Goal: Find specific page/section: Find specific page/section

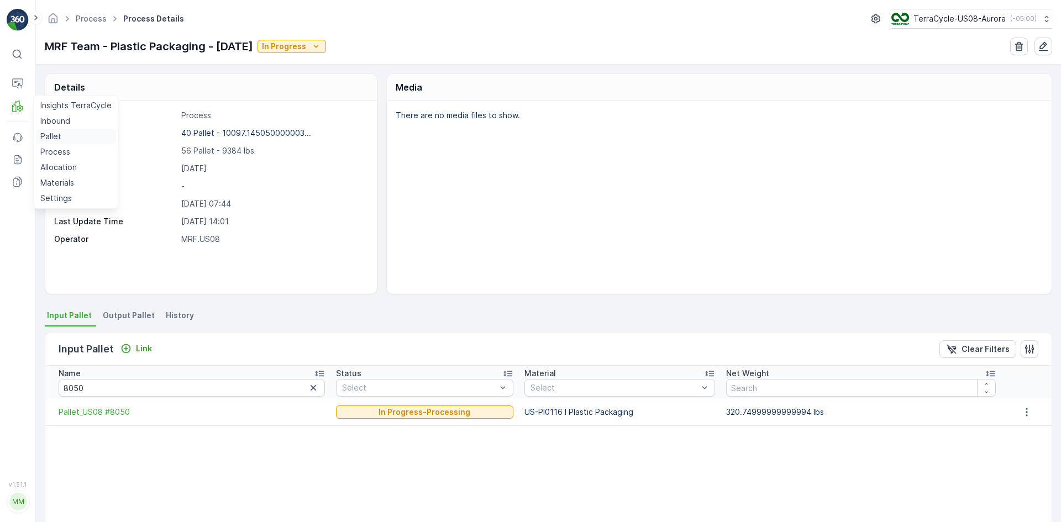
click at [58, 135] on p "Pallet" at bounding box center [50, 136] width 21 height 11
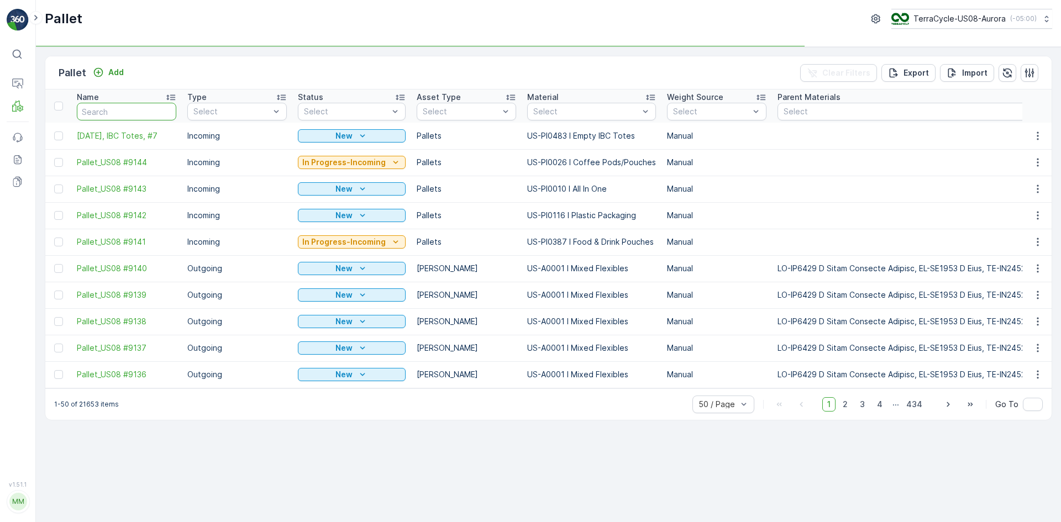
click at [136, 110] on input "text" at bounding box center [126, 112] width 99 height 18
paste input "[DATE], IBC Totes, #7"
type input "[DATE], IBC Totes, #7"
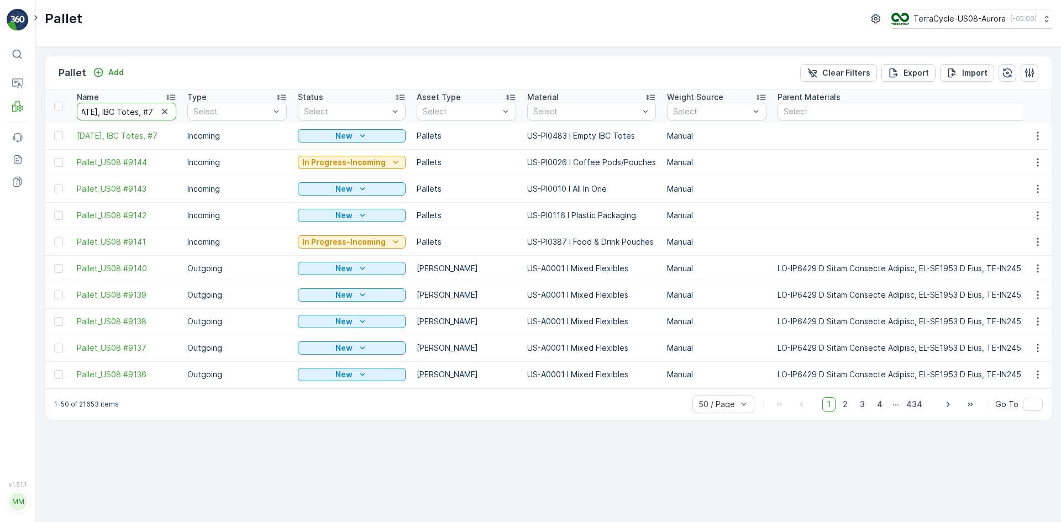
drag, startPoint x: 129, startPoint y: 110, endPoint x: 181, endPoint y: 117, distance: 52.4
click at [181, 117] on th "Name [DATE], IBC Totes, #7" at bounding box center [126, 105] width 110 height 33
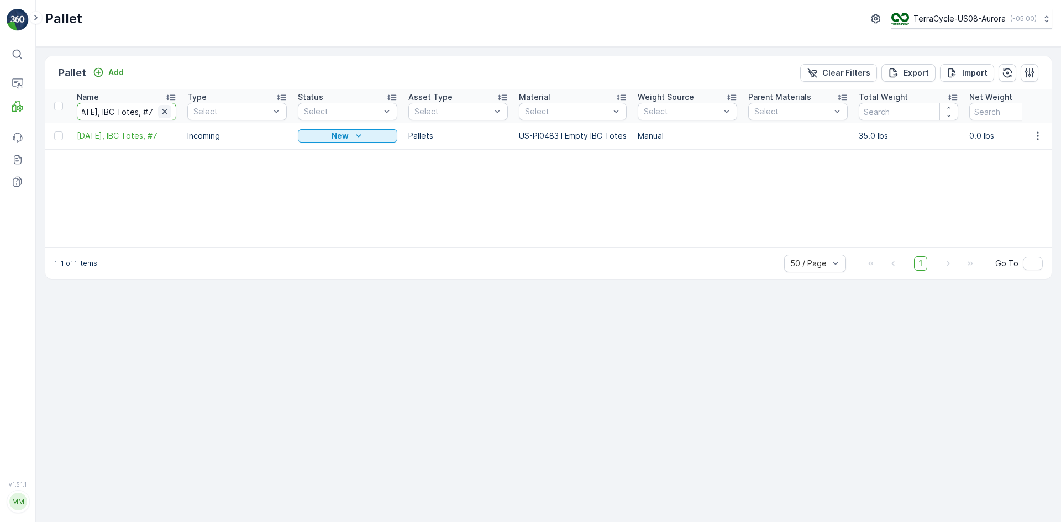
drag, startPoint x: 131, startPoint y: 109, endPoint x: 161, endPoint y: 111, distance: 29.9
click at [161, 111] on div "[DATE], IBC Totes, #7" at bounding box center [126, 112] width 99 height 18
click at [154, 109] on input "[DATE], IBC Totes, #7" at bounding box center [126, 112] width 99 height 18
type input "[DATE], IBC Totes,"
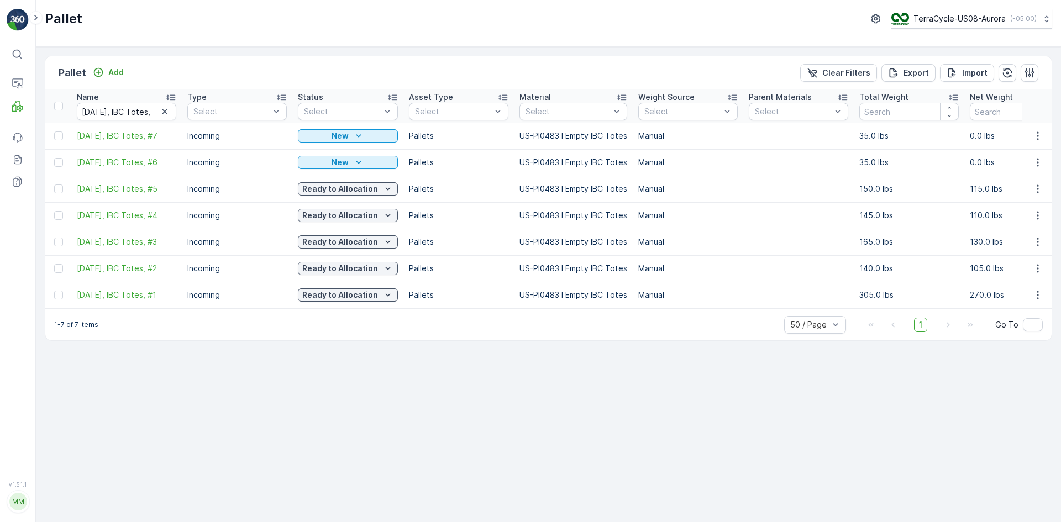
drag, startPoint x: 57, startPoint y: 139, endPoint x: 62, endPoint y: 144, distance: 7.4
click at [57, 138] on div at bounding box center [58, 135] width 9 height 9
click at [54, 131] on input "checkbox" at bounding box center [54, 131] width 0 height 0
click at [59, 162] on div at bounding box center [58, 162] width 9 height 9
click at [54, 158] on input "checkbox" at bounding box center [54, 158] width 0 height 0
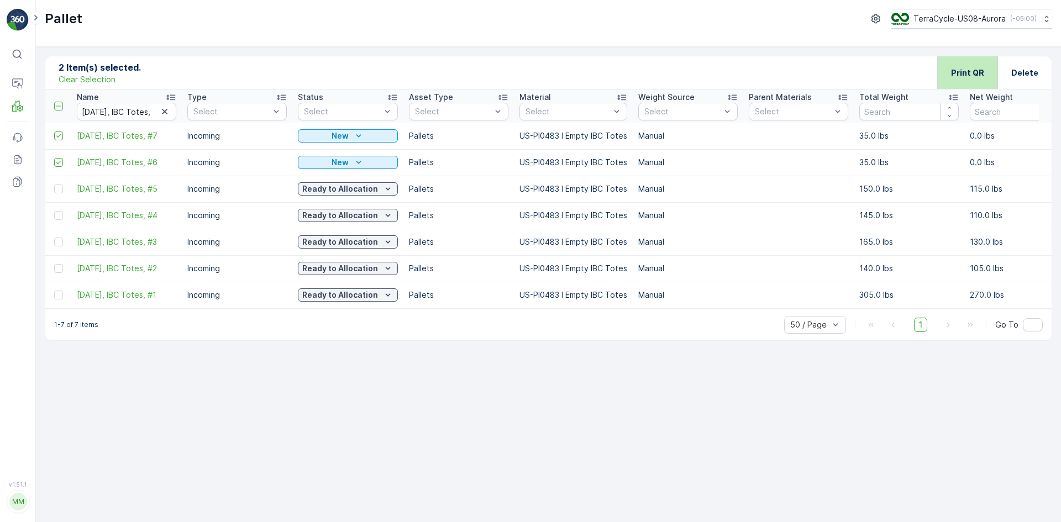
click at [962, 70] on p "Print QR" at bounding box center [967, 72] width 33 height 11
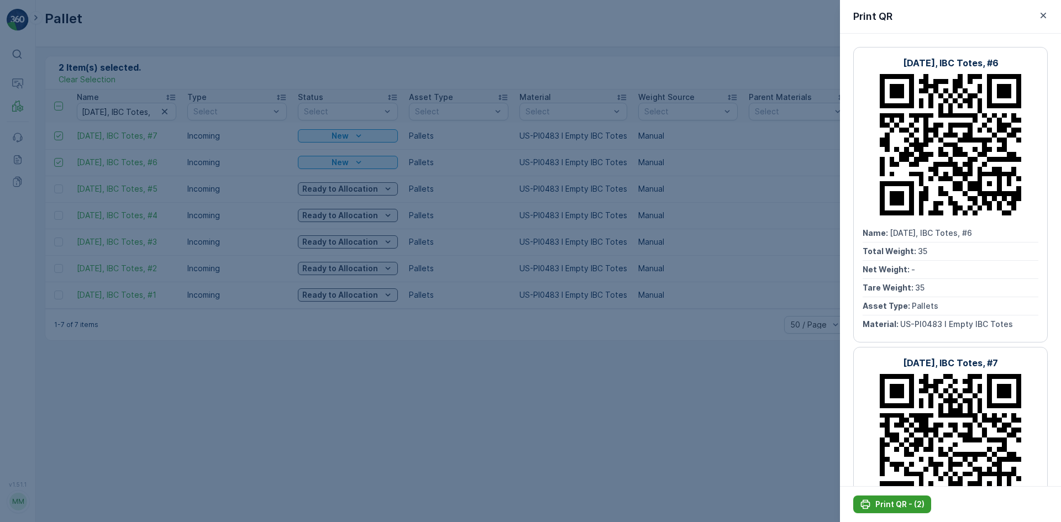
click at [886, 497] on button "Print QR - (2)" at bounding box center [892, 504] width 78 height 18
click at [586, 486] on div at bounding box center [530, 261] width 1061 height 522
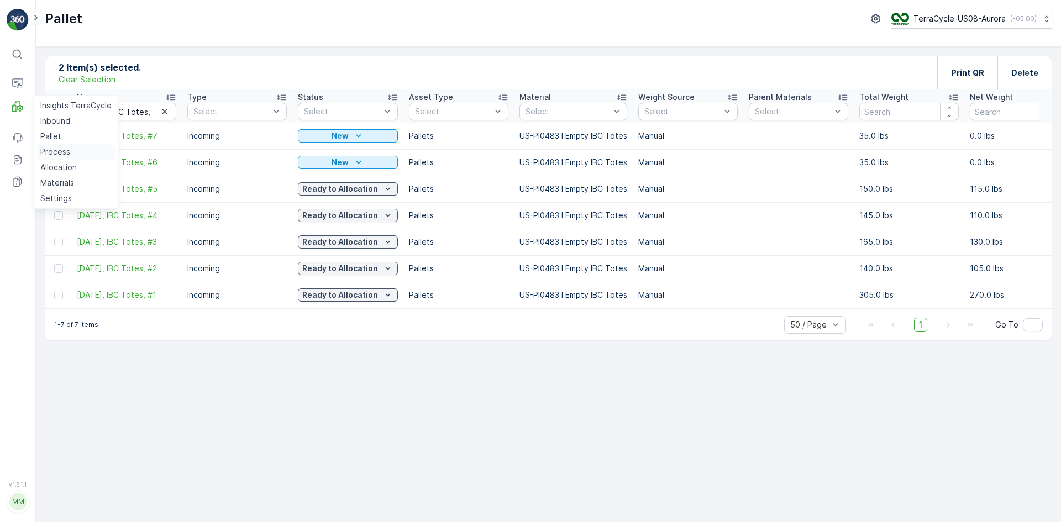
click at [70, 154] on link "Process" at bounding box center [76, 151] width 80 height 15
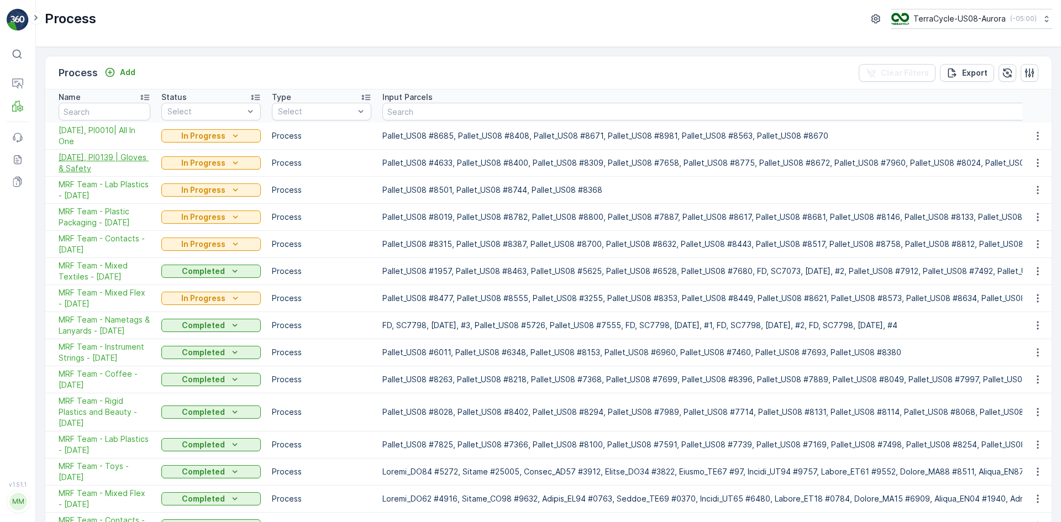
click at [111, 161] on span "[DATE], PI0139 | Gloves & Safety" at bounding box center [105, 163] width 92 height 22
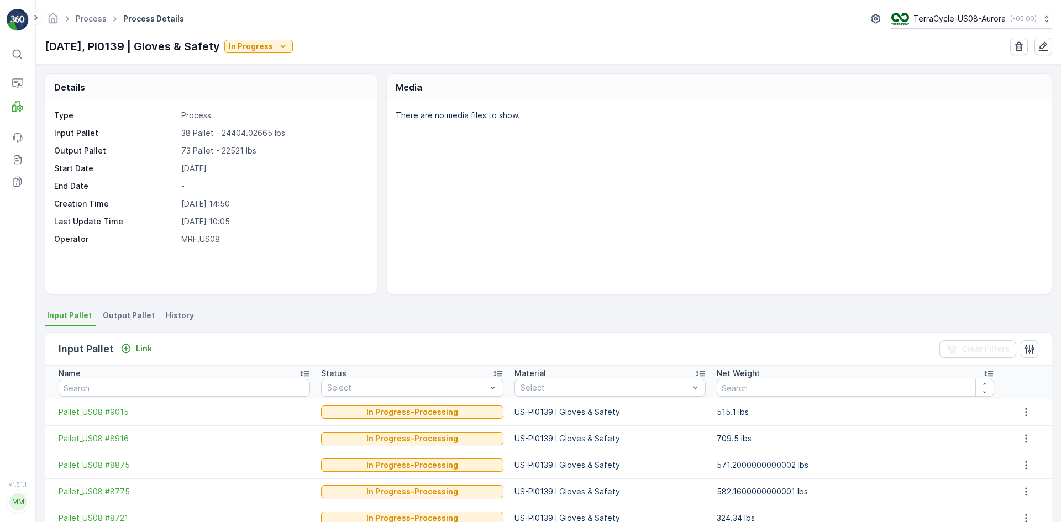
click at [123, 314] on span "Output Pallet" at bounding box center [129, 315] width 52 height 11
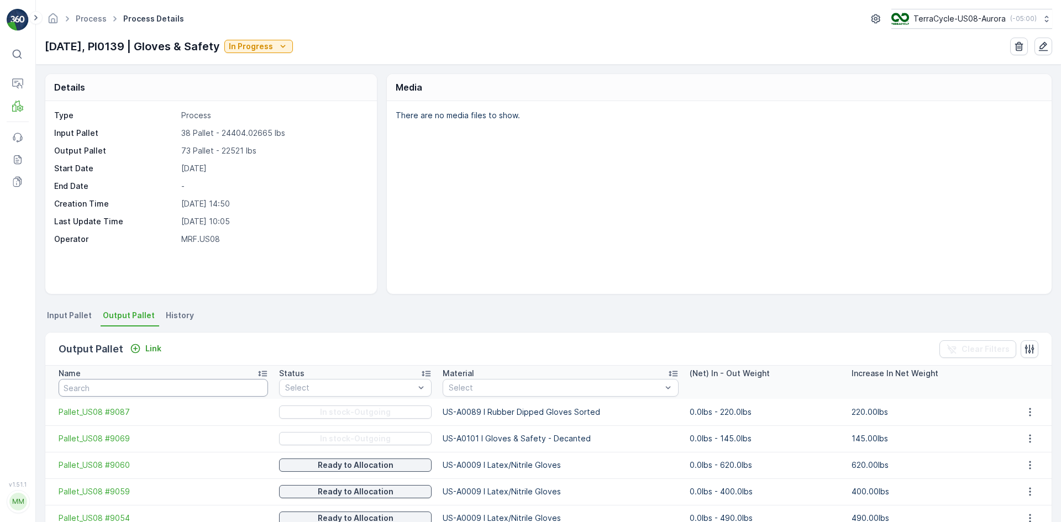
click at [113, 387] on input "text" at bounding box center [163, 388] width 209 height 18
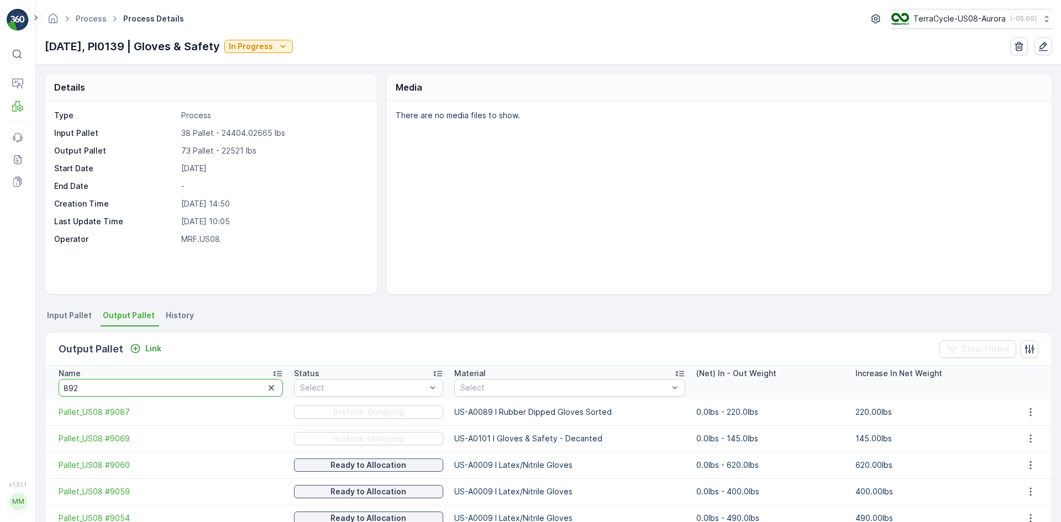
type input "8923"
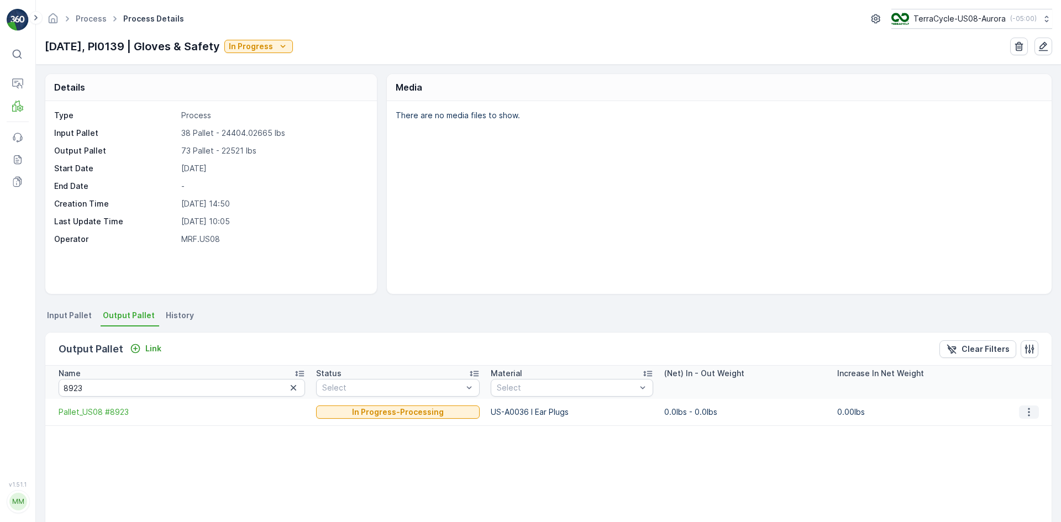
click at [1029, 415] on icon "button" at bounding box center [1028, 412] width 11 height 11
click at [1023, 430] on span "Detach" at bounding box center [1035, 428] width 27 height 11
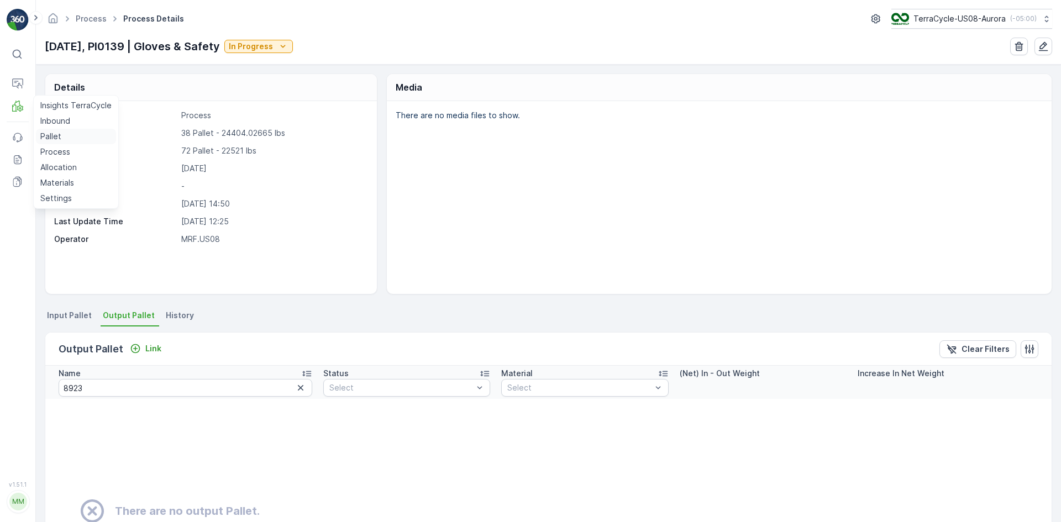
click at [59, 141] on p "Pallet" at bounding box center [50, 136] width 21 height 11
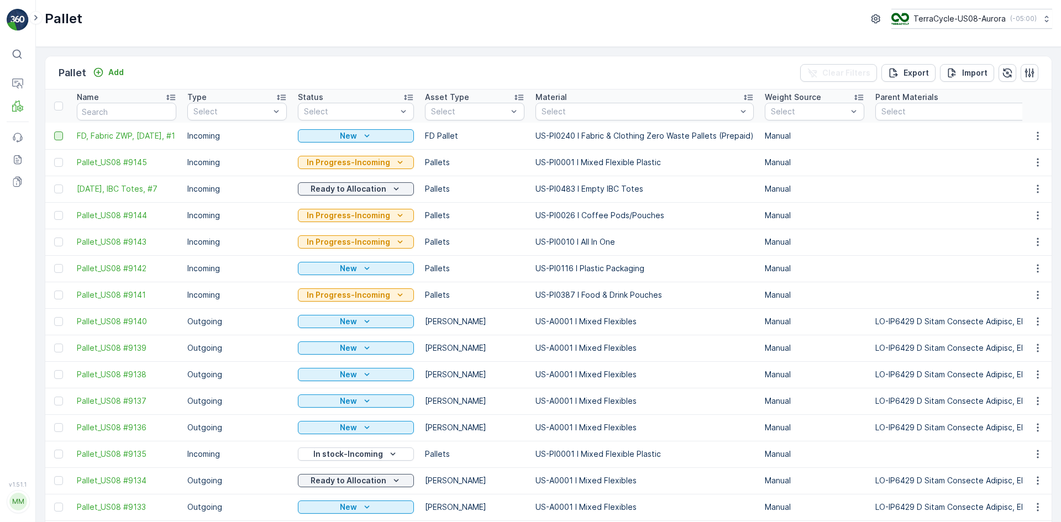
click at [55, 139] on div at bounding box center [58, 135] width 9 height 9
click at [54, 131] on input "checkbox" at bounding box center [54, 131] width 0 height 0
click at [979, 63] on div "Print QR" at bounding box center [967, 72] width 33 height 33
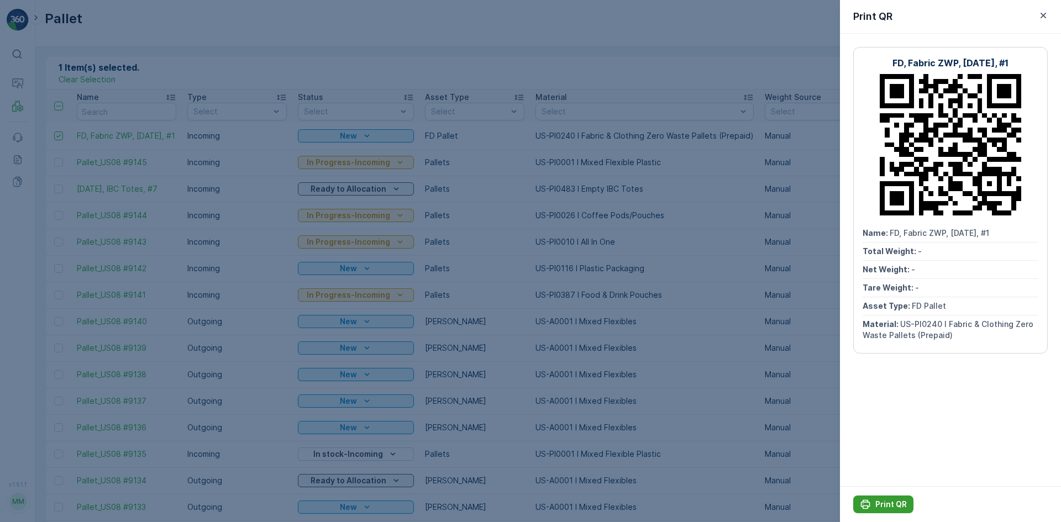
click at [893, 503] on p "Print QR" at bounding box center [890, 504] width 31 height 11
click at [457, 52] on div at bounding box center [530, 261] width 1061 height 522
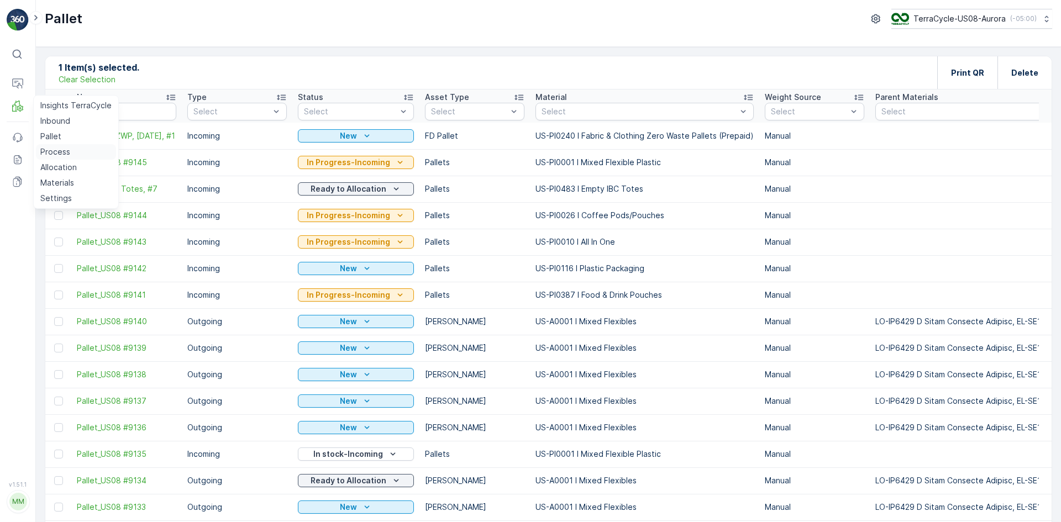
click at [64, 152] on p "Process" at bounding box center [55, 151] width 30 height 11
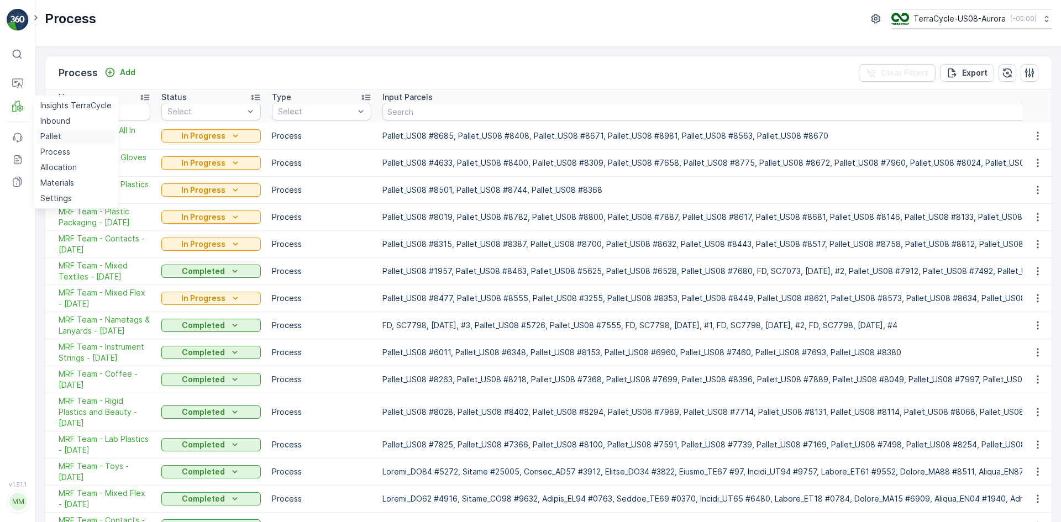
click at [50, 135] on p "Pallet" at bounding box center [50, 136] width 21 height 11
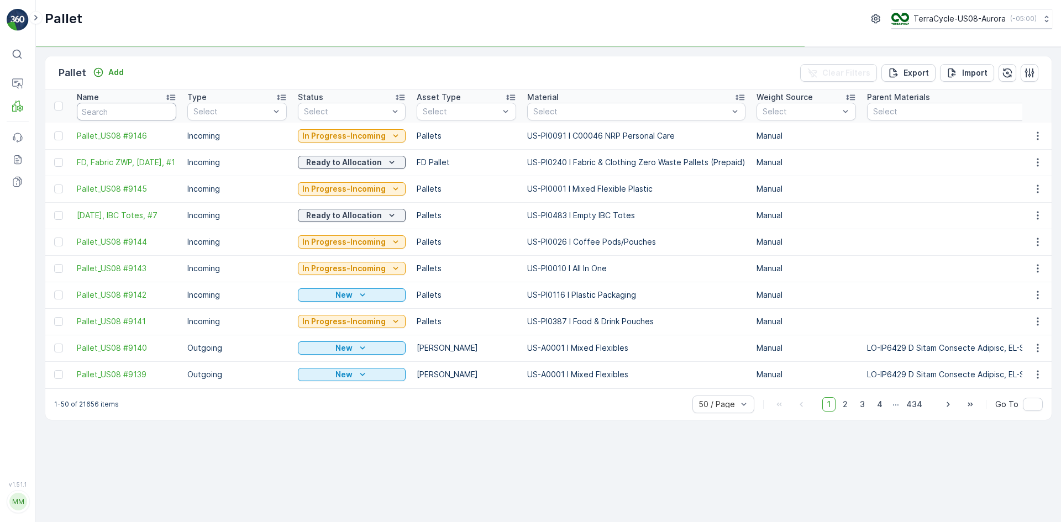
click at [91, 117] on input "text" at bounding box center [126, 112] width 99 height 18
paste input "IBC Tote label, #6"
type input "IBC Tote label, #6"
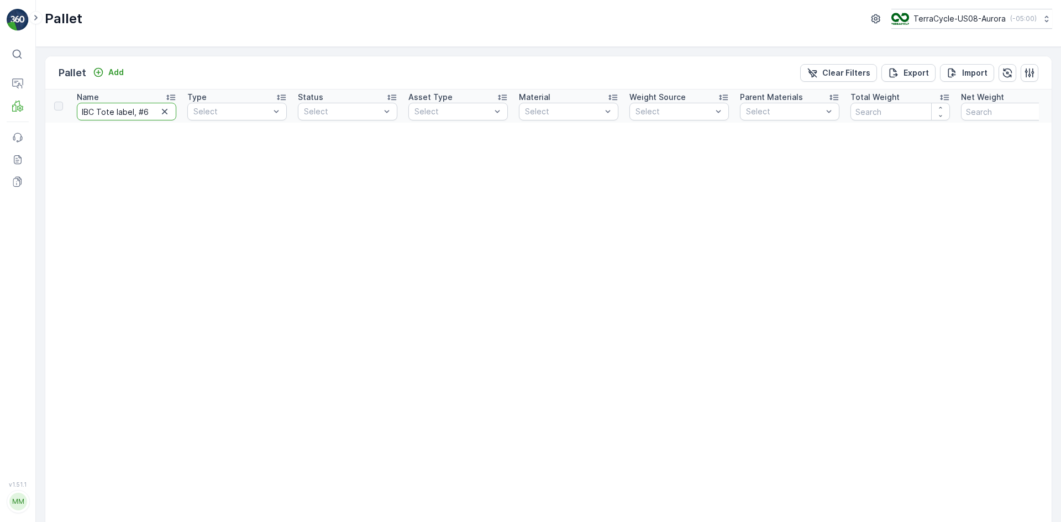
drag, startPoint x: 148, startPoint y: 115, endPoint x: 133, endPoint y: 107, distance: 16.8
click at [133, 107] on input "IBC Tote label, #6" at bounding box center [126, 112] width 99 height 18
type input "IBC Tote label"
drag, startPoint x: 133, startPoint y: 107, endPoint x: 0, endPoint y: 129, distance: 134.9
click at [0, 129] on div "⌘B Operations MRF Events Reports Documents v 1.51.1 MM MRF.US08 Pallet TerraCyc…" at bounding box center [530, 261] width 1061 height 522
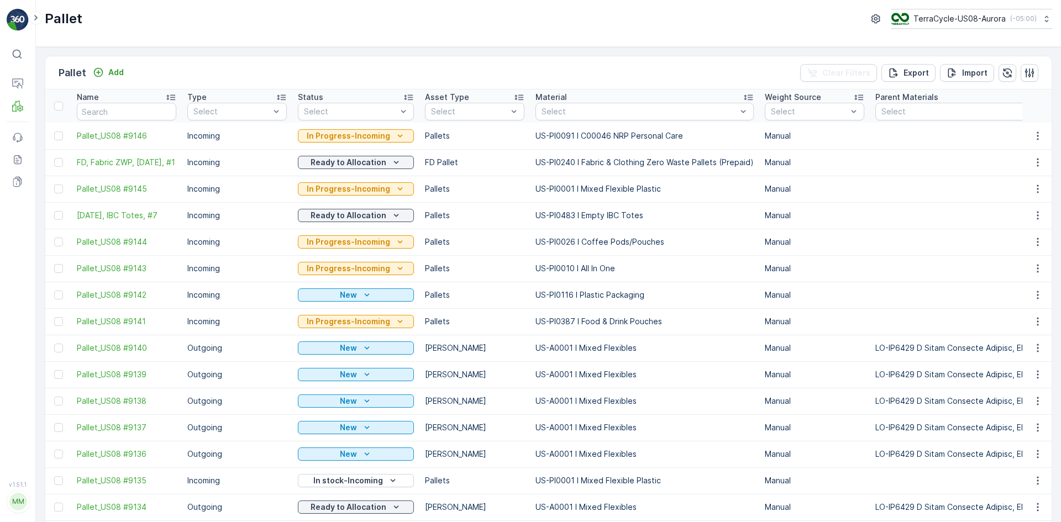
drag, startPoint x: 124, startPoint y: 102, endPoint x: 123, endPoint y: 108, distance: 5.6
click at [123, 103] on th "Name" at bounding box center [126, 105] width 110 height 33
click at [123, 108] on input "text" at bounding box center [126, 112] width 99 height 18
paste input "SC8046"
type input "SC8046"
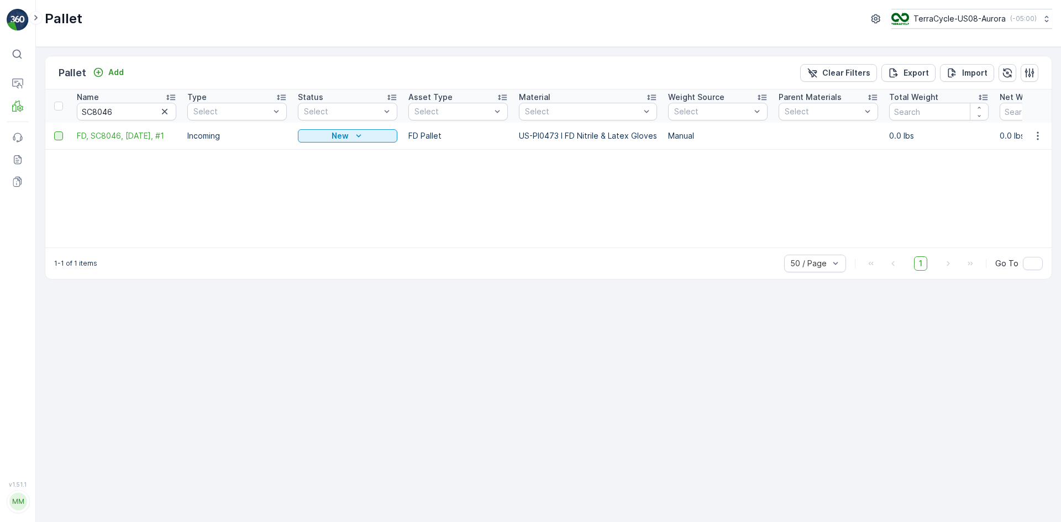
click at [57, 138] on div at bounding box center [58, 135] width 9 height 9
click at [54, 131] on input "checkbox" at bounding box center [54, 131] width 0 height 0
click at [954, 82] on div "Print QR" at bounding box center [967, 72] width 33 height 33
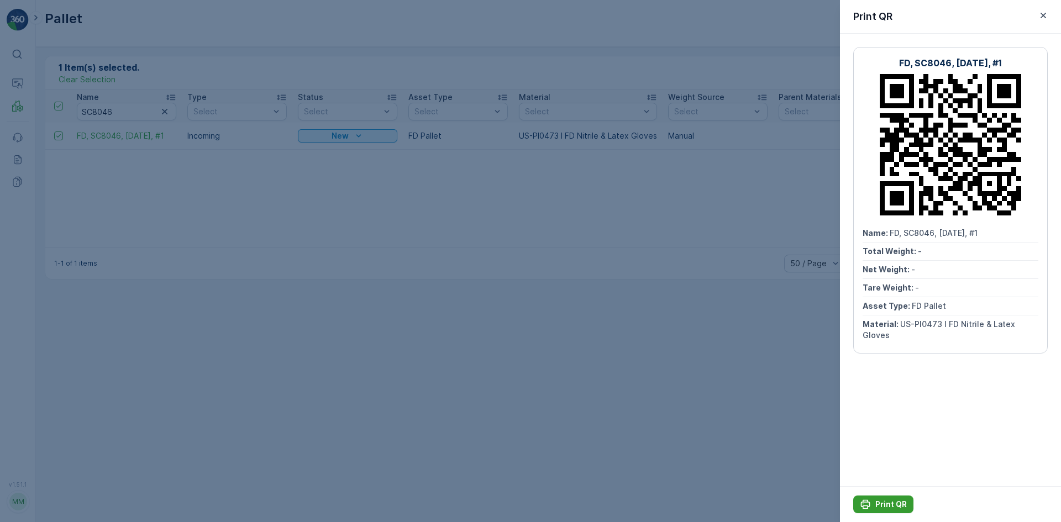
click at [879, 503] on p "Print QR" at bounding box center [890, 504] width 31 height 11
click at [17, 172] on div at bounding box center [530, 261] width 1061 height 522
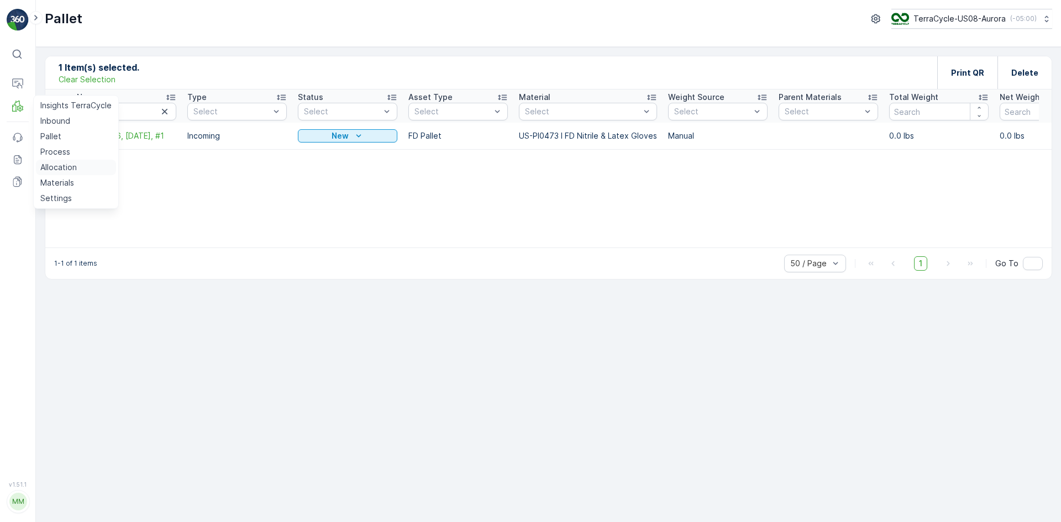
click at [64, 166] on p "Allocation" at bounding box center [58, 167] width 36 height 11
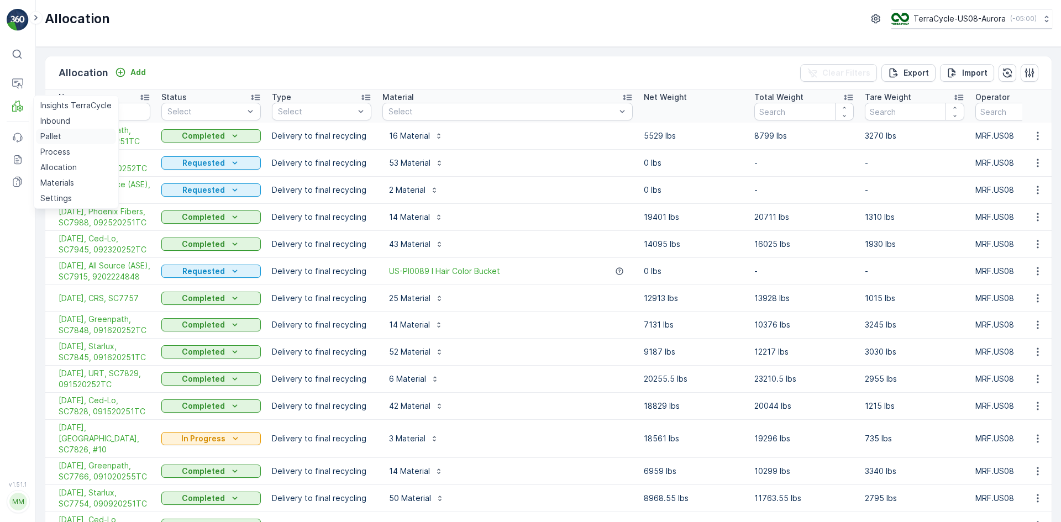
click at [64, 134] on link "Pallet" at bounding box center [76, 136] width 80 height 15
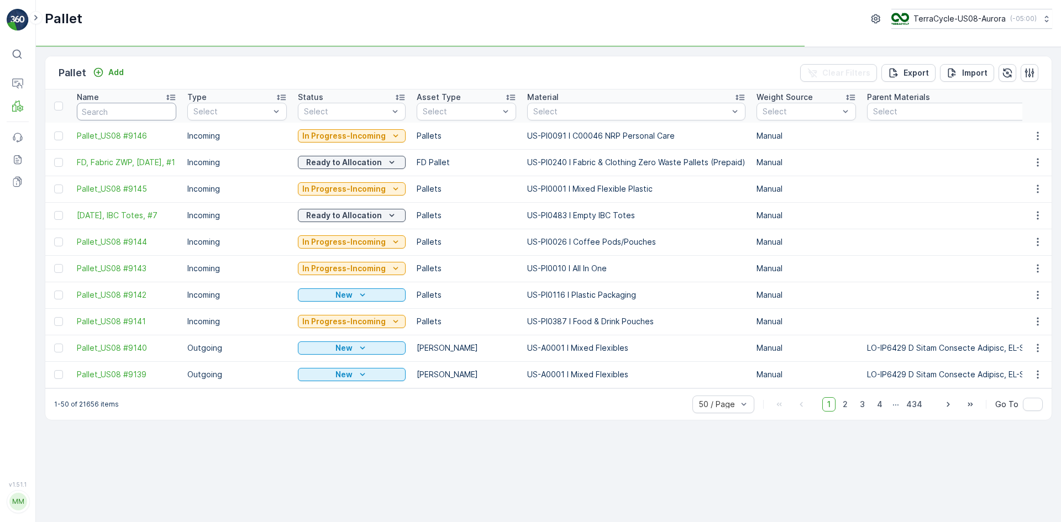
click at [133, 110] on input "text" at bounding box center [126, 112] width 99 height 18
type input "639"
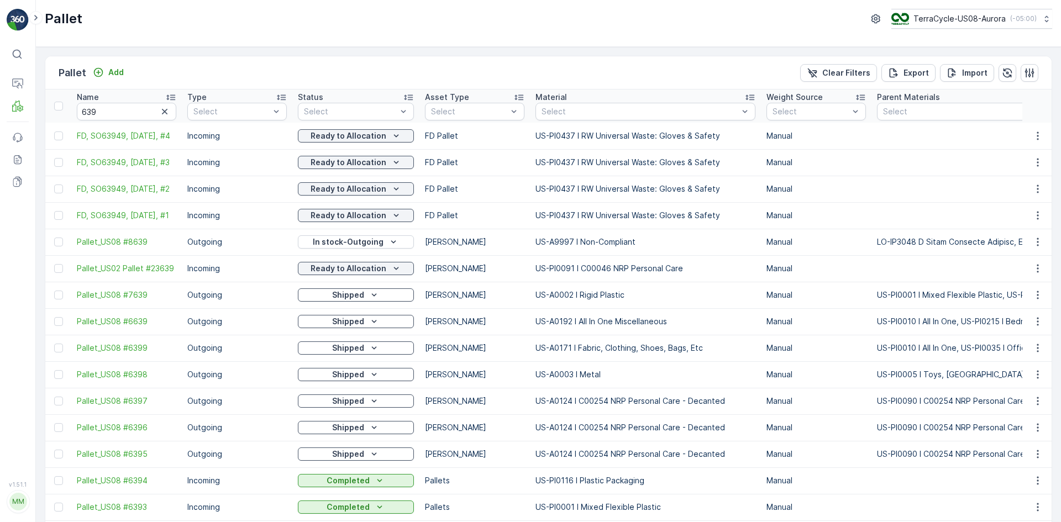
scroll to position [55, 0]
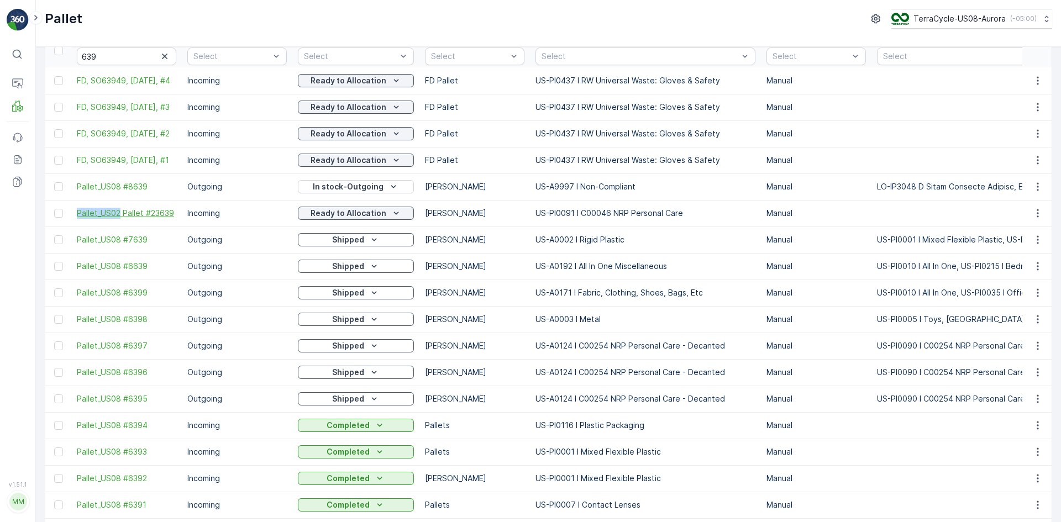
drag, startPoint x: 68, startPoint y: 215, endPoint x: 121, endPoint y: 218, distance: 52.5
copy span "Pallet_US02"
click at [80, 60] on input "639" at bounding box center [126, 57] width 99 height 18
paste input "Pallet_US02"
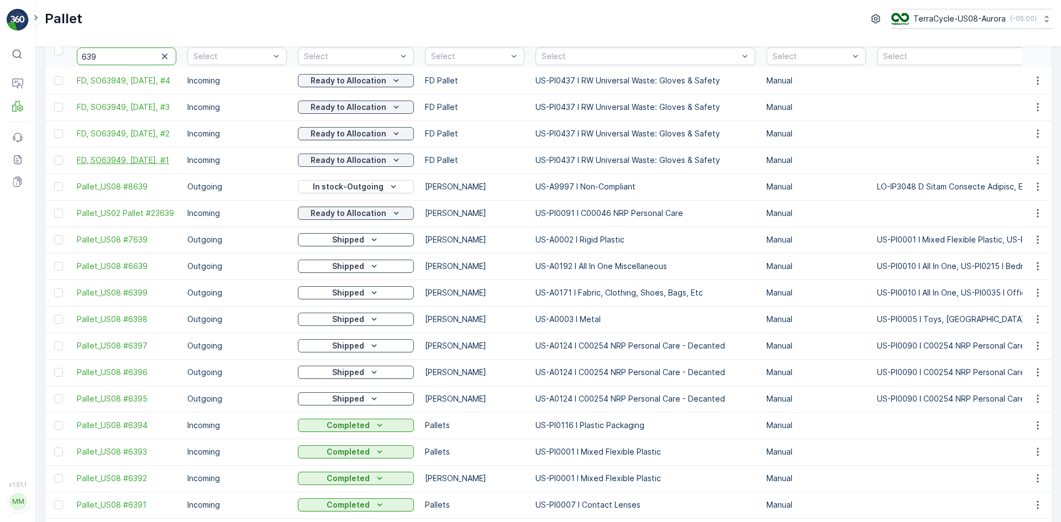
type input "Pallet_US02639"
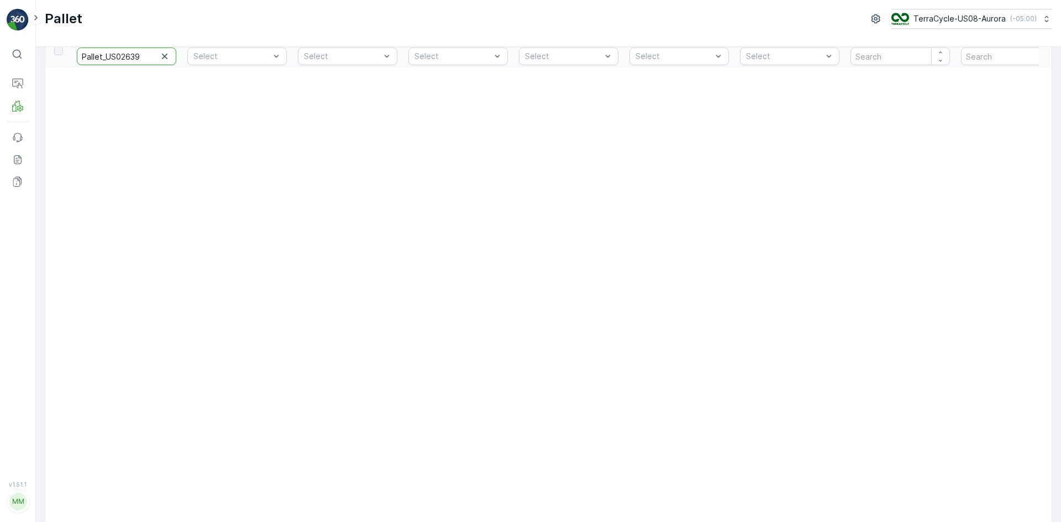
click at [122, 59] on input "Pallet_US02639" at bounding box center [126, 57] width 99 height 18
type input "Pallet_US02#639"
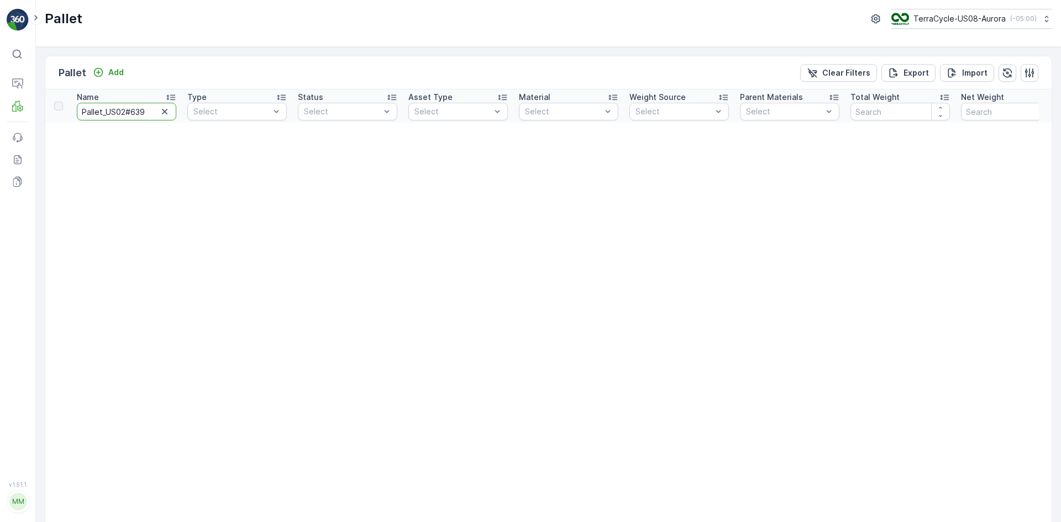
click at [125, 115] on input "Pallet_US02#639" at bounding box center [126, 112] width 99 height 18
type input "Pallet_US02 #639"
